Goal: Information Seeking & Learning: Learn about a topic

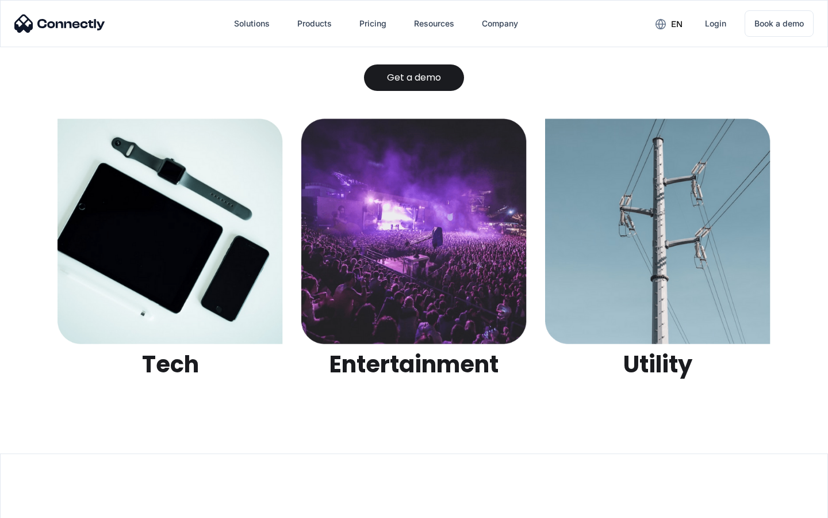
scroll to position [3629, 0]
